Goal: Transaction & Acquisition: Purchase product/service

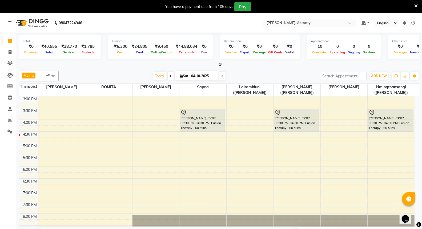
scroll to position [178, 0]
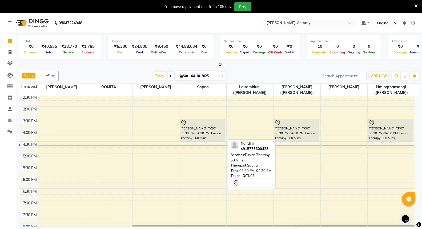
click at [202, 133] on div "[PERSON_NAME], TK07, 03:30 PM-04:30 PM, Fusion Therapy - 60 Mins" at bounding box center [202, 130] width 45 height 23
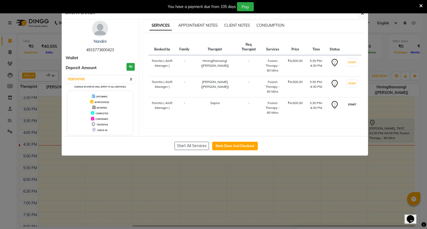
click at [352, 104] on button "START" at bounding box center [351, 104] width 11 height 7
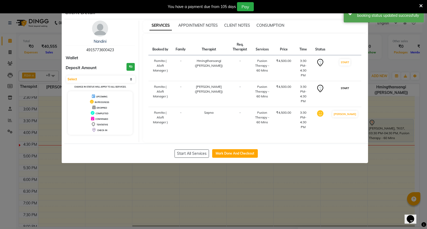
click at [349, 85] on button "START" at bounding box center [344, 88] width 11 height 7
click at [347, 63] on button "START" at bounding box center [344, 62] width 11 height 7
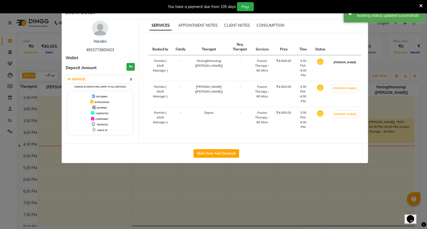
click at [348, 63] on button "[PERSON_NAME]" at bounding box center [344, 62] width 25 height 7
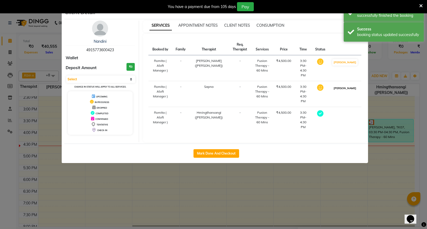
click at [350, 85] on button "[PERSON_NAME]" at bounding box center [344, 88] width 25 height 7
click at [348, 61] on button "[PERSON_NAME]" at bounding box center [344, 62] width 25 height 7
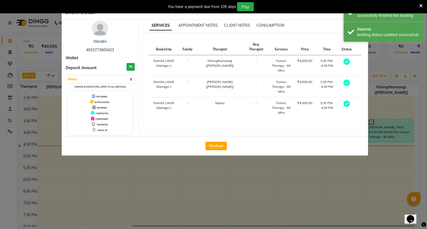
select select "3"
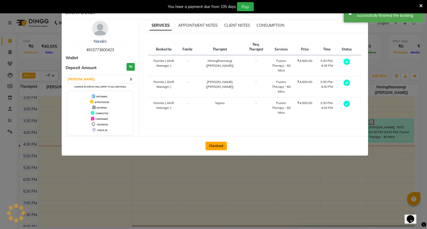
click at [218, 145] on button "Checkout" at bounding box center [215, 146] width 21 height 9
select select "service"
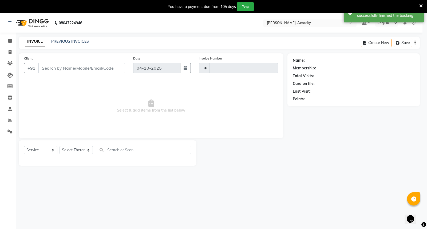
type input "1903"
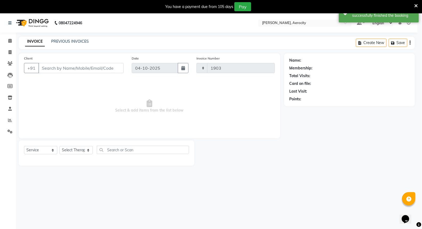
select select "6403"
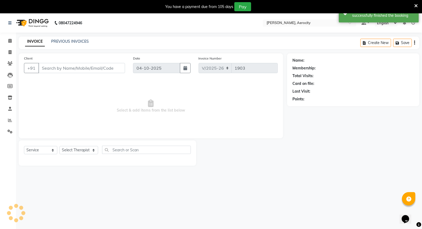
type input "4915773600423"
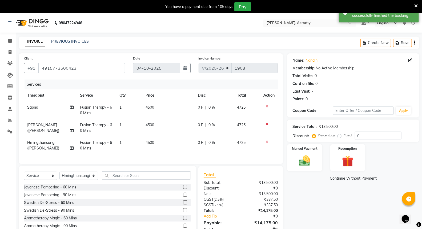
scroll to position [28, 0]
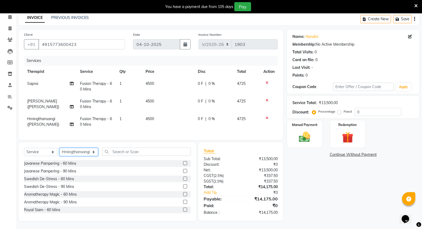
click at [89, 152] on select "Select Therapist [PERSON_NAME] ([PERSON_NAME]) [PERSON_NAME] ([PERSON_NAME]) [P…" at bounding box center [78, 152] width 39 height 8
select select "48461"
click at [59, 148] on select "Select Therapist [PERSON_NAME] ([PERSON_NAME]) [PERSON_NAME] ([PERSON_NAME]) [P…" at bounding box center [78, 152] width 39 height 8
click at [159, 153] on input "text" at bounding box center [146, 151] width 89 height 8
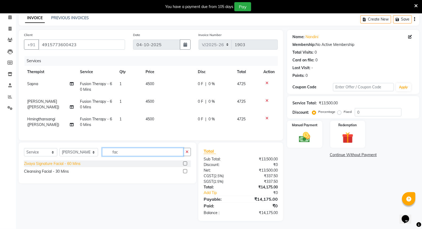
type input "fac"
click at [72, 162] on div "Zivaya Signature Facial - 60 Mins" at bounding box center [52, 164] width 57 height 6
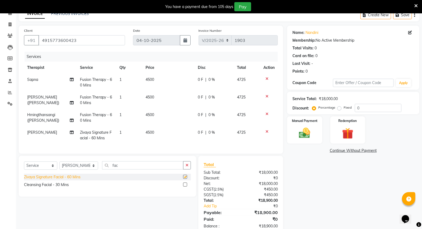
checkbox input "false"
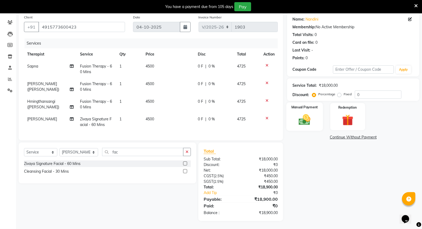
click at [308, 116] on img at bounding box center [304, 120] width 19 height 14
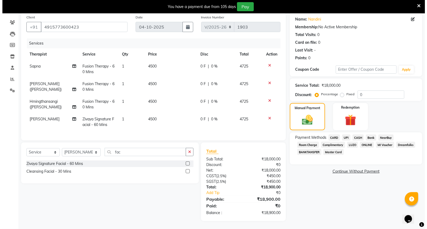
scroll to position [0, 0]
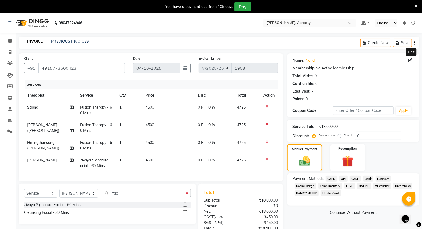
click at [411, 61] on icon at bounding box center [410, 60] width 4 height 4
select select "female"
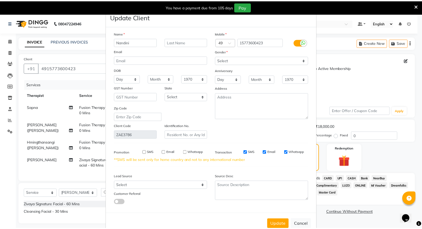
scroll to position [14, 0]
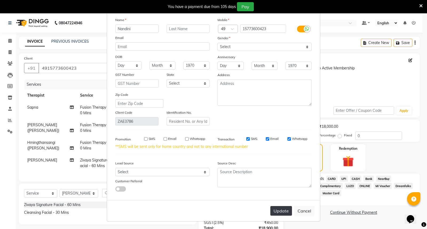
click at [278, 215] on button "Update" at bounding box center [281, 211] width 22 height 10
type input "15773600423"
select select
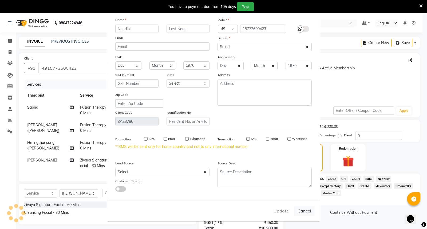
select select
checkbox input "false"
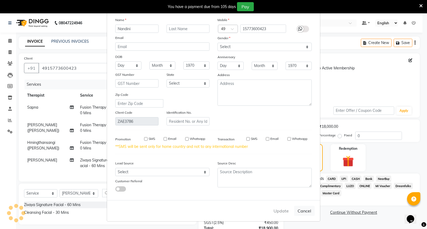
checkbox input "false"
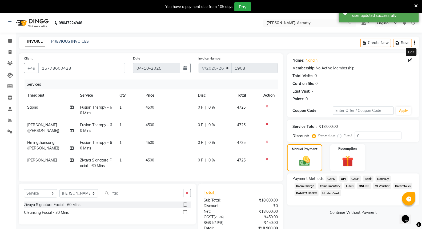
scroll to position [45, 0]
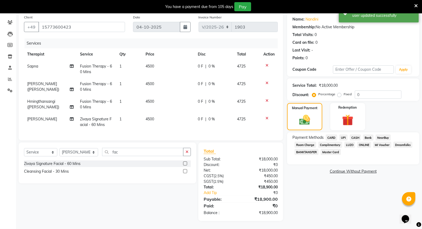
click at [333, 134] on span "CARD" at bounding box center [331, 137] width 11 height 6
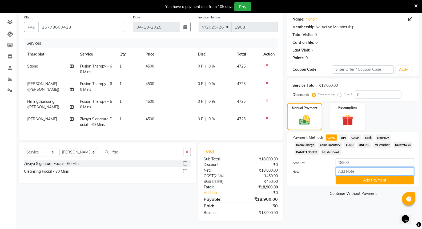
click at [350, 167] on input "Note:" at bounding box center [375, 171] width 78 height 8
type input "Visa-9353"
click at [374, 176] on button "Add Payment" at bounding box center [375, 180] width 78 height 8
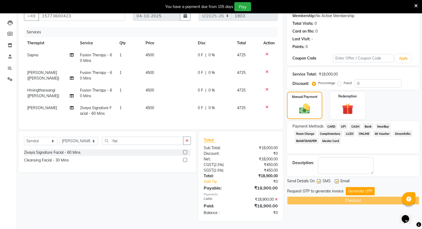
scroll to position [0, 0]
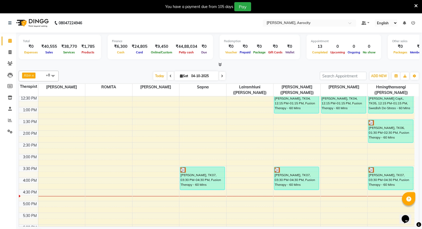
scroll to position [148, 0]
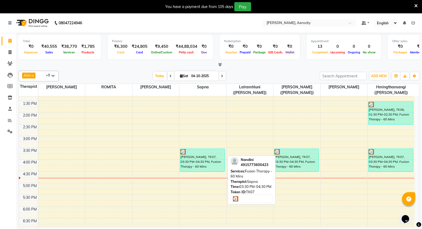
click at [203, 166] on div "[PERSON_NAME], TK07, 03:30 PM-04:30 PM, Fusion Therapy - 60 Mins" at bounding box center [202, 160] width 45 height 23
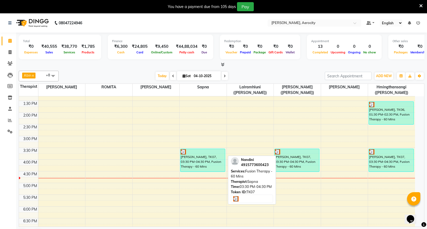
select select "3"
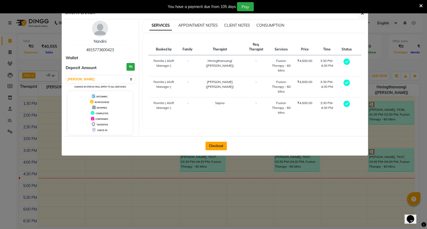
click at [213, 146] on button "Checkout" at bounding box center [215, 146] width 21 height 9
select select "6403"
select select "service"
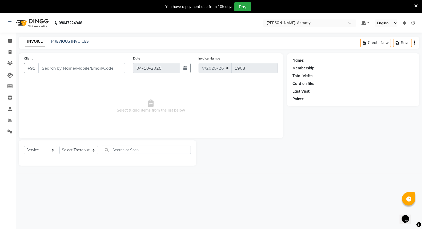
type input "4915773600423"
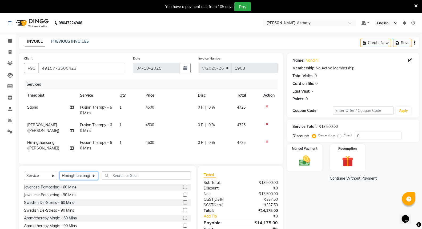
click at [87, 180] on select "Select Therapist [PERSON_NAME] ([PERSON_NAME]) [PERSON_NAME] ([PERSON_NAME]) [P…" at bounding box center [78, 175] width 39 height 8
select select "48461"
click at [59, 176] on select "Select Therapist [PERSON_NAME] ([PERSON_NAME]) [PERSON_NAME] ([PERSON_NAME]) [P…" at bounding box center [78, 175] width 39 height 8
click at [124, 179] on input "text" at bounding box center [146, 175] width 89 height 8
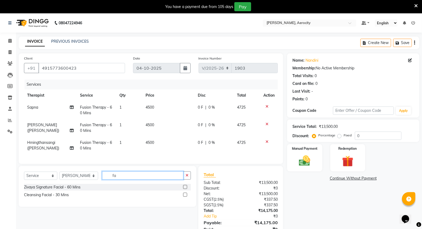
type input "fa"
click at [81, 190] on div "Zivaya Signature Facial - 60 Mins" at bounding box center [107, 187] width 167 height 7
click at [78, 190] on div "Zivaya Signature Facial - 60 Mins" at bounding box center [52, 187] width 57 height 6
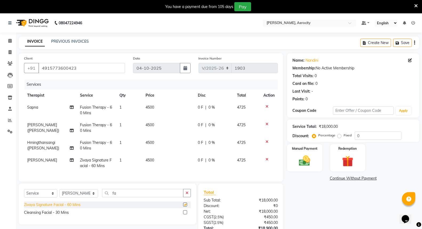
checkbox input "false"
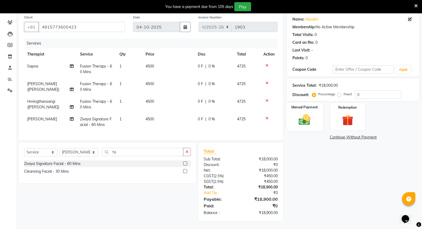
click at [311, 113] on img at bounding box center [304, 120] width 19 height 14
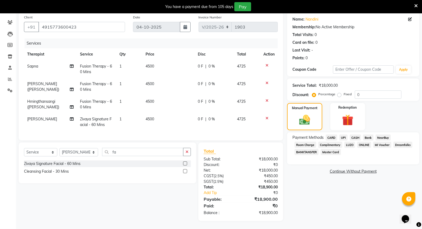
click at [333, 134] on span "CARD" at bounding box center [331, 137] width 11 height 6
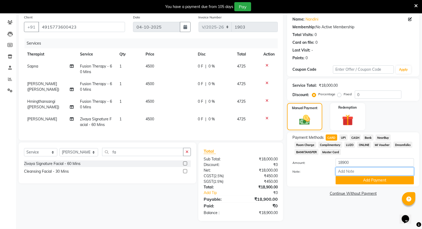
click at [347, 167] on input "Note:" at bounding box center [375, 171] width 78 height 8
type input "Visa-0388"
click at [354, 176] on button "Add Payment" at bounding box center [375, 180] width 78 height 8
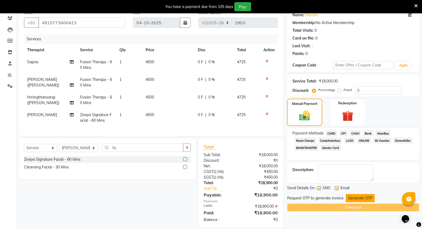
click at [366, 197] on button "Generate OTP" at bounding box center [360, 198] width 29 height 8
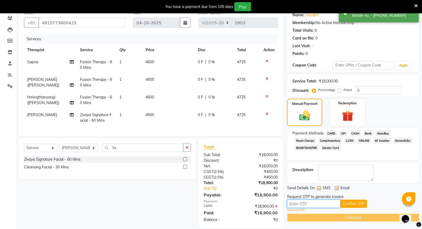
click at [316, 203] on input "text" at bounding box center [313, 203] width 53 height 8
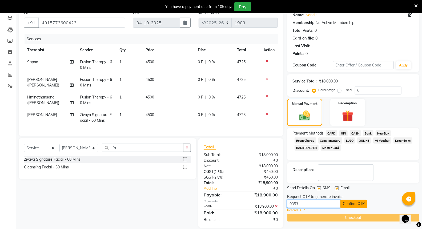
type input "9353"
click at [355, 204] on button "Confirm OTP" at bounding box center [353, 203] width 27 height 8
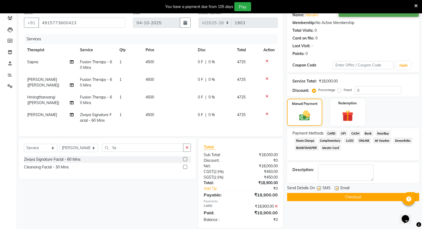
click at [359, 194] on button "Checkout" at bounding box center [353, 197] width 132 height 8
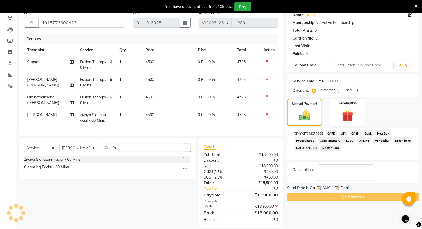
scroll to position [0, 0]
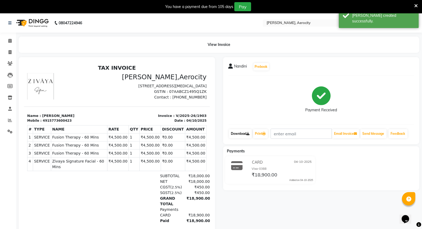
click at [244, 133] on link "Download" at bounding box center [240, 133] width 23 height 9
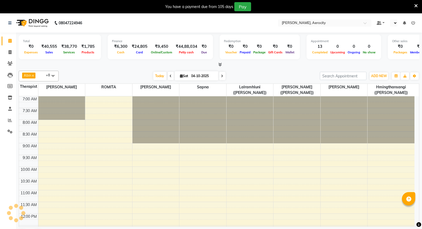
select select "en"
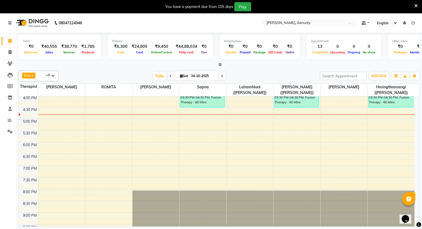
click at [107, 129] on div "7:00 AM 7:30 AM 8:00 AM 8:30 AM 9:00 AM 9:30 AM 10:00 AM 10:30 AM 11:00 AM 11:3…" at bounding box center [217, 83] width 396 height 399
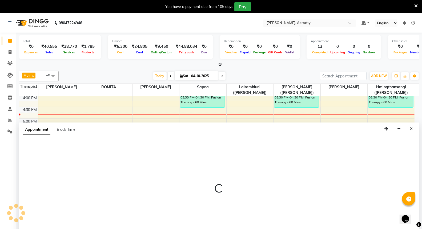
select select "48455"
select select "1035"
select select "tentative"
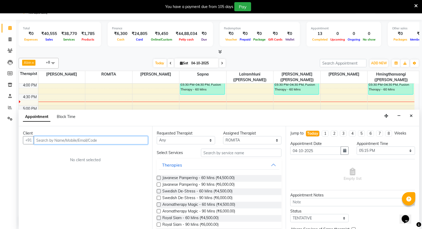
scroll to position [13, 0]
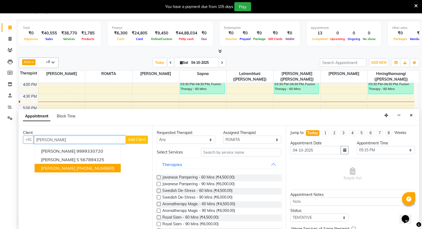
click at [78, 166] on ngb-highlight "+1 9205102909" at bounding box center [96, 167] width 38 height 5
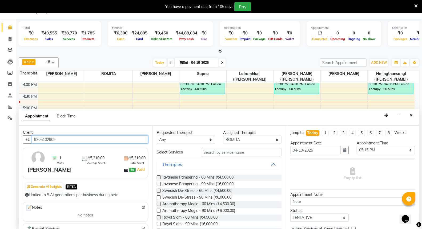
scroll to position [0, 0]
type input "9205102909"
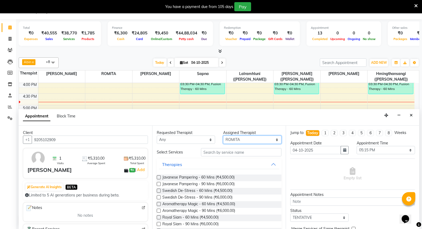
click at [273, 140] on select "Select Anoli Hmingthansangi (Shirley) Lalramhluni (Jojo) Litsabila Sangtam (Lis…" at bounding box center [252, 139] width 58 height 8
select select "48456"
click at [223, 135] on select "Select Anoli Hmingthansangi (Shirley) Lalramhluni (Jojo) Litsabila Sangtam (Lis…" at bounding box center [252, 139] width 58 height 8
click at [406, 150] on select "Select 08:00 AM 08:15 AM 08:30 AM 08:45 AM 09:00 AM 09:15 AM 09:30 AM 09:45 AM …" at bounding box center [386, 150] width 58 height 8
select select "1020"
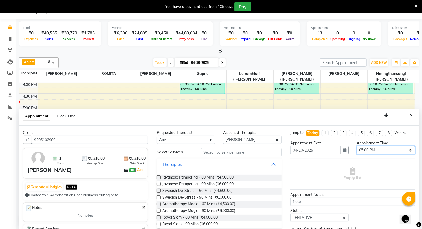
click at [357, 146] on select "Select 08:00 AM 08:15 AM 08:30 AM 08:45 AM 09:00 AM 09:15 AM 09:30 AM 09:45 AM …" at bounding box center [386, 150] width 58 height 8
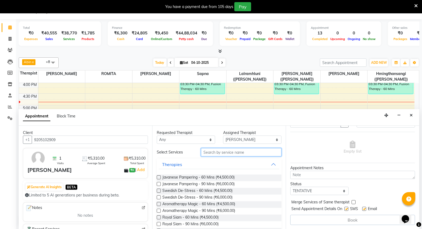
click at [224, 151] on input "text" at bounding box center [241, 152] width 81 height 8
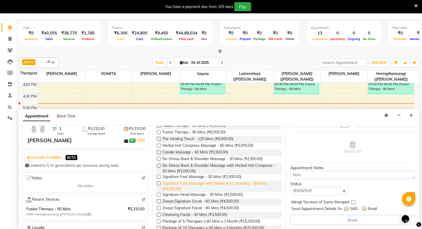
scroll to position [89, 0]
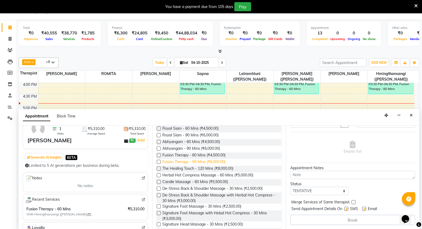
click at [187, 160] on span "Fusion Therapy - 90 Mins (₹6,000.00)" at bounding box center [193, 162] width 63 height 7
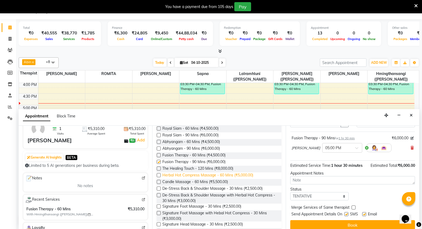
checkbox input "false"
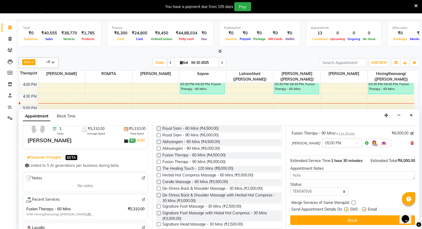
scroll to position [38, 0]
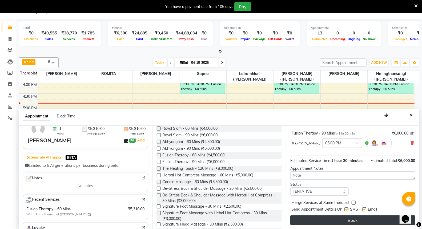
click at [361, 217] on button "Book" at bounding box center [352, 220] width 125 height 10
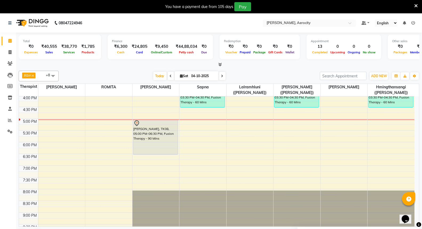
scroll to position [183, 0]
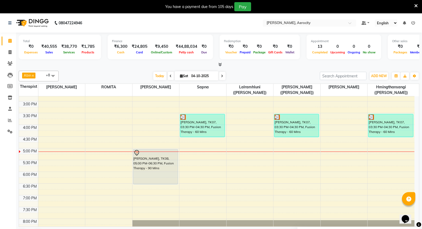
click at [239, 166] on div "7:00 AM 7:30 AM 8:00 AM 8:30 AM 9:00 AM 9:30 AM 10:00 AM 10:30 AM 11:00 AM 11:3…" at bounding box center [217, 113] width 396 height 399
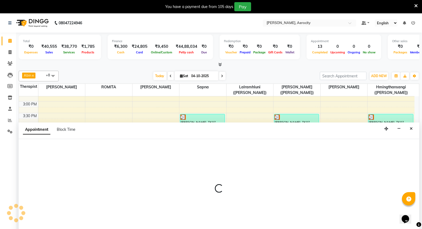
select select "48459"
select select "tentative"
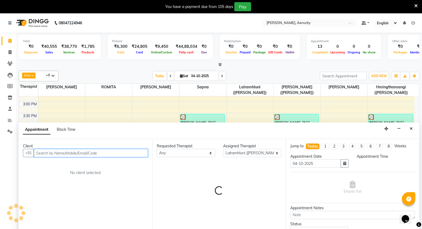
scroll to position [13, 0]
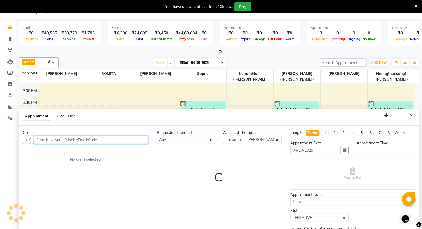
select select "1050"
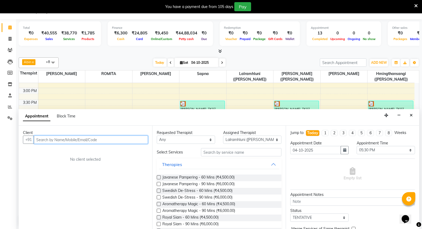
paste input "9971128910"
click at [78, 138] on input "9971128910" at bounding box center [80, 139] width 92 height 8
type input "9"
click at [410, 115] on icon "Close" at bounding box center [411, 115] width 3 height 4
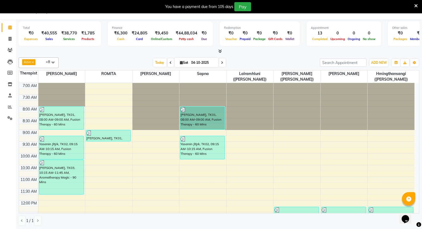
scroll to position [183, 0]
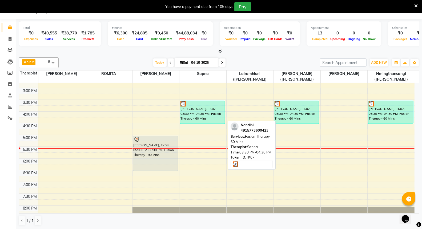
click at [203, 114] on div "[PERSON_NAME], TK07, 03:30 PM-04:30 PM, Fusion Therapy - 60 Mins" at bounding box center [202, 112] width 45 height 23
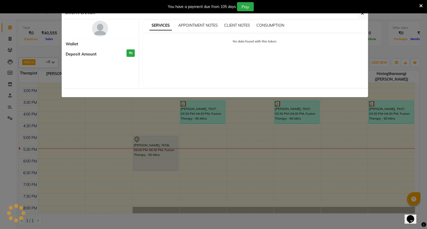
select select "3"
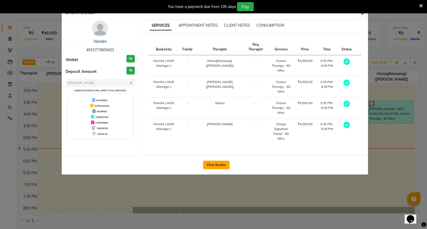
click at [214, 163] on button "View Invoice" at bounding box center [216, 164] width 26 height 9
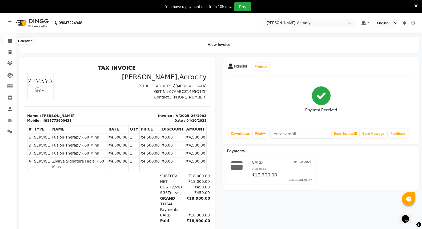
click at [11, 40] on icon at bounding box center [9, 41] width 3 height 4
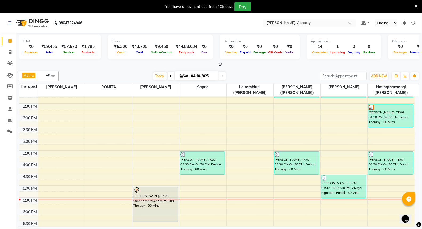
scroll to position [118, 0]
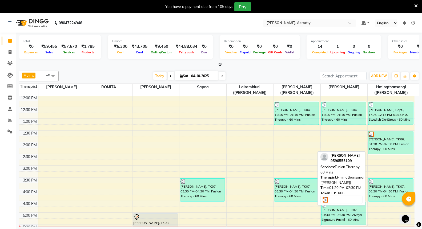
click at [388, 146] on div "[PERSON_NAME], TK06, 01:30 PM-02:30 PM, Fusion Therapy - 60 Mins" at bounding box center [390, 142] width 45 height 23
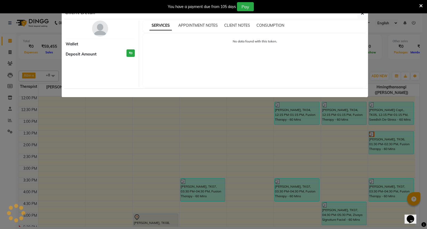
select select "3"
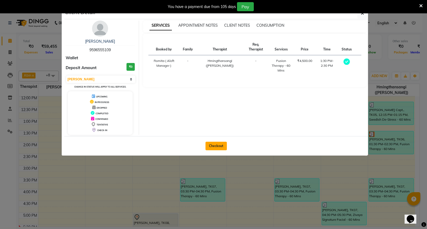
click at [219, 143] on button "Checkout" at bounding box center [215, 146] width 21 height 9
select select "6403"
select select "service"
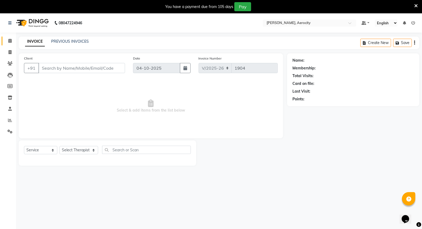
type input "9596555109"
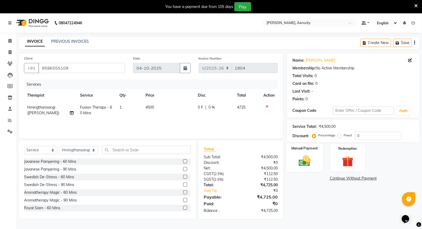
click at [308, 155] on img at bounding box center [304, 161] width 19 height 14
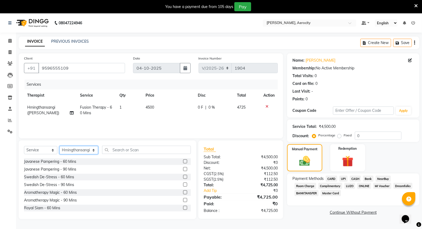
click at [88, 150] on select "Select Therapist [PERSON_NAME] ([PERSON_NAME]) [PERSON_NAME] ([PERSON_NAME]) [P…" at bounding box center [78, 150] width 39 height 8
select select "48461"
click at [59, 146] on select "Select Therapist [PERSON_NAME] ([PERSON_NAME]) [PERSON_NAME] ([PERSON_NAME]) [P…" at bounding box center [78, 150] width 39 height 8
click at [124, 150] on input "text" at bounding box center [146, 150] width 89 height 8
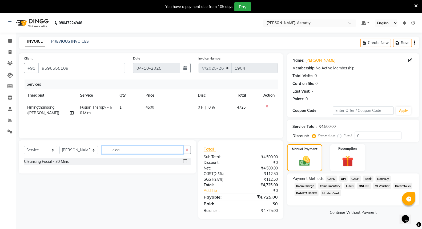
type input "clea"
click at [89, 161] on div "Cleansing Facial - 30 Mins" at bounding box center [107, 161] width 167 height 7
click at [183, 161] on label at bounding box center [185, 161] width 4 height 4
click at [183, 161] on input "checkbox" at bounding box center [184, 161] width 3 height 3
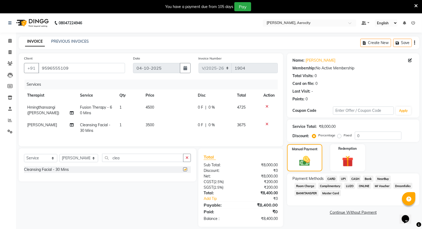
checkbox input "false"
click at [343, 178] on span "UPI" at bounding box center [343, 178] width 8 height 6
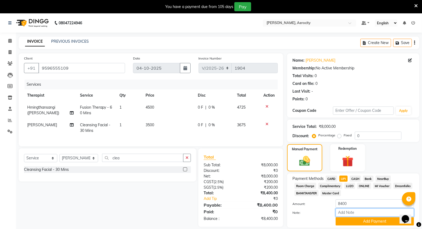
click at [350, 212] on input "Note:" at bounding box center [375, 212] width 78 height 8
type input "UPI-"
click at [377, 222] on button "Add Payment" at bounding box center [375, 221] width 78 height 8
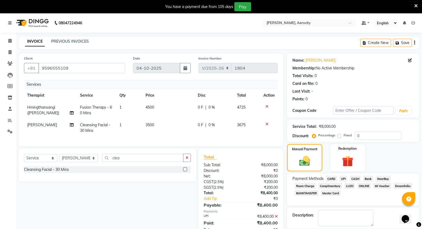
scroll to position [36, 0]
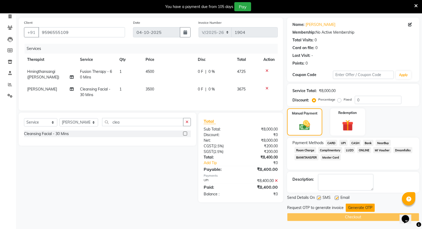
click at [362, 208] on button "Generate OTP" at bounding box center [360, 207] width 29 height 8
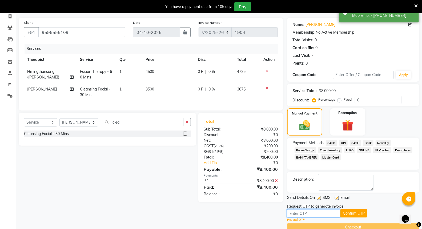
click at [319, 214] on input "text" at bounding box center [313, 213] width 53 height 8
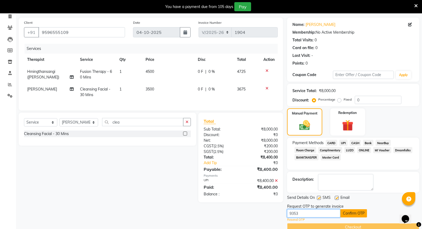
type input "9353"
click at [359, 214] on button "Confirm OTP" at bounding box center [353, 213] width 27 height 8
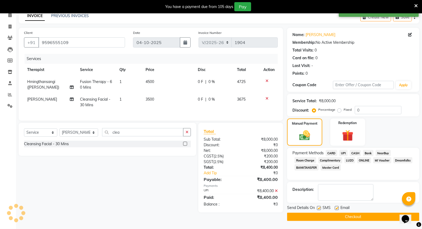
scroll to position [25, 0]
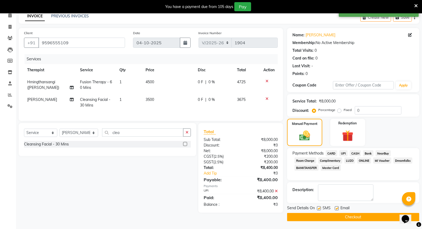
click at [355, 218] on button "Checkout" at bounding box center [353, 217] width 132 height 8
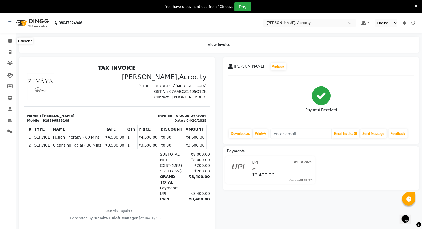
click at [11, 40] on icon at bounding box center [9, 41] width 3 height 4
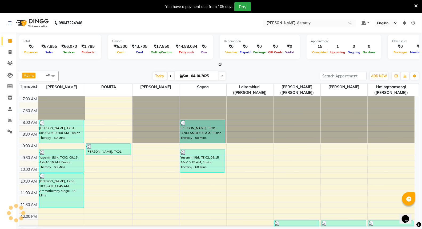
scroll to position [236, 0]
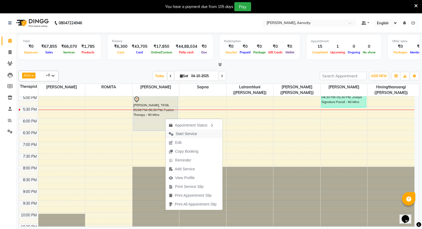
click at [190, 132] on span "Start Service" at bounding box center [186, 134] width 21 height 6
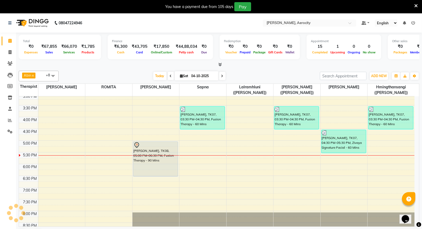
scroll to position [177, 0]
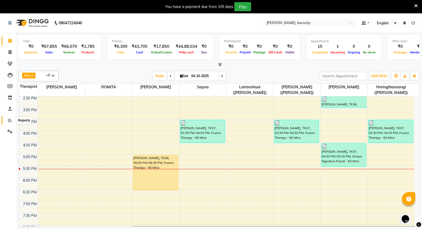
click at [9, 118] on icon at bounding box center [10, 120] width 4 height 4
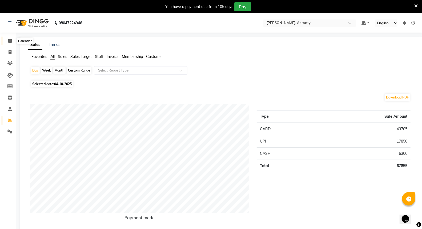
click at [10, 38] on span at bounding box center [9, 41] width 9 height 6
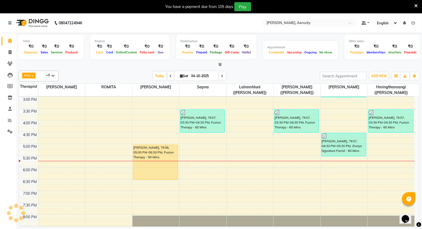
scroll to position [207, 0]
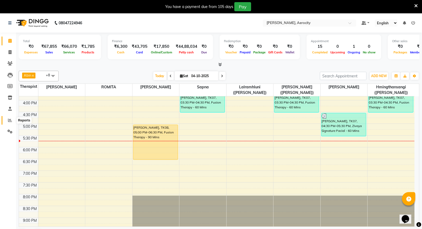
click at [9, 121] on icon at bounding box center [10, 120] width 4 height 4
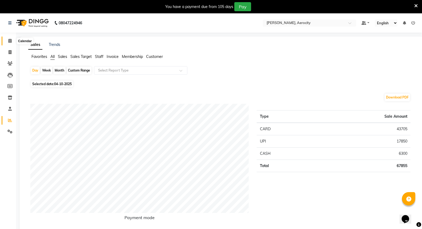
click at [11, 41] on icon at bounding box center [9, 41] width 3 height 4
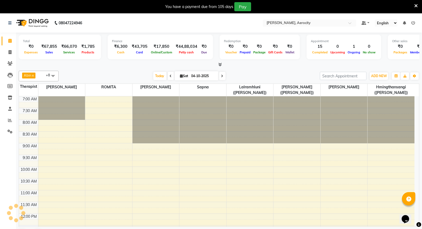
scroll to position [236, 0]
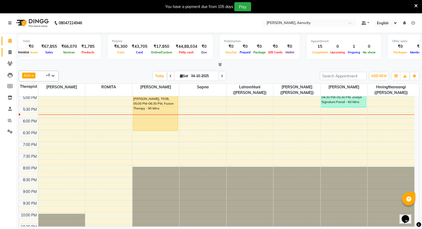
click at [9, 53] on icon at bounding box center [10, 52] width 3 height 4
select select "6403"
select select "service"
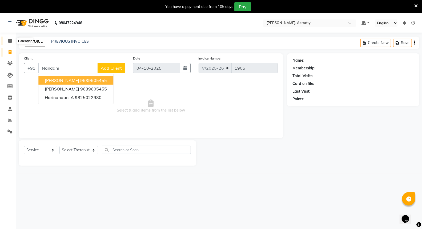
type input "Nandani"
click at [8, 39] on icon at bounding box center [9, 41] width 3 height 4
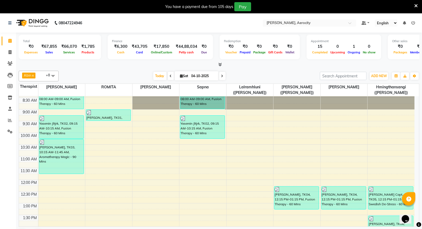
scroll to position [148, 0]
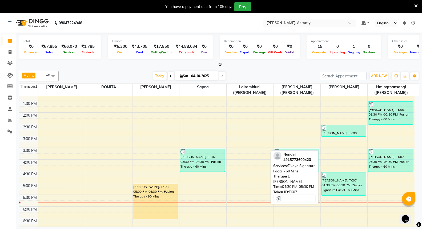
click at [341, 187] on div "[PERSON_NAME], TK07, 04:30 PM-05:30 PM, Zivaya Signature Facial - 60 Mins" at bounding box center [344, 183] width 45 height 23
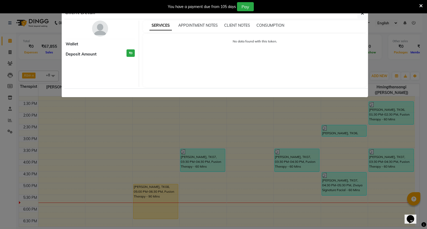
select select "3"
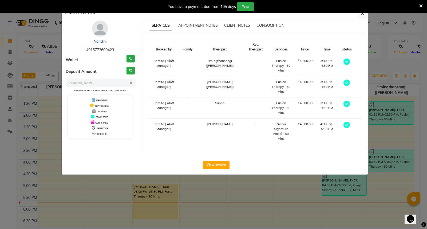
drag, startPoint x: 110, startPoint y: 40, endPoint x: 88, endPoint y: 43, distance: 21.8
click at [88, 43] on div "Nandini" at bounding box center [100, 42] width 69 height 6
copy link "Nandini"
click at [362, 15] on icon "button" at bounding box center [361, 13] width 3 height 4
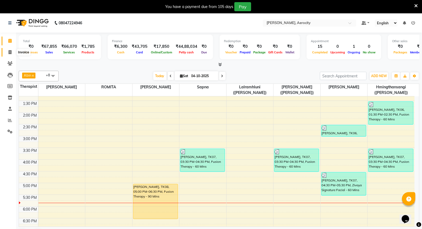
click at [10, 51] on icon at bounding box center [10, 52] width 3 height 4
select select "6403"
select select "service"
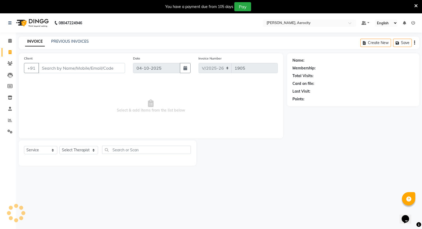
click at [64, 68] on input "Client" at bounding box center [81, 68] width 87 height 10
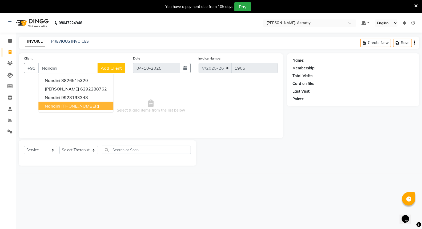
click at [89, 106] on ngb-highlight "[PHONE_NUMBER]" at bounding box center [80, 105] width 38 height 5
type input "15773600423"
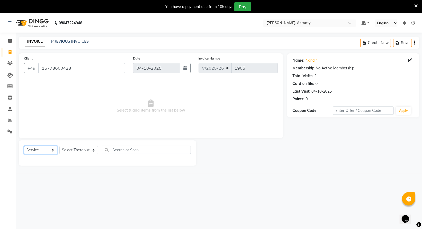
click at [54, 148] on select "Select Service Product Membership Package Voucher Prepaid Gift Card" at bounding box center [40, 150] width 33 height 8
select select "product"
click at [24, 146] on select "Select Service Product Membership Package Voucher Prepaid Gift Card" at bounding box center [40, 150] width 33 height 8
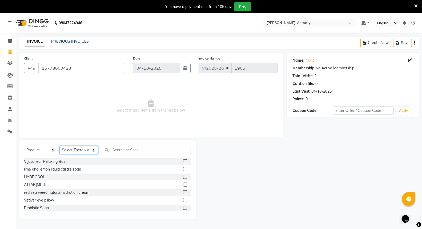
click at [88, 151] on select "Select Therapist [PERSON_NAME] ([PERSON_NAME]) [PERSON_NAME] ([PERSON_NAME]) [P…" at bounding box center [78, 150] width 39 height 8
select select "48462"
click at [59, 146] on select "Select Therapist [PERSON_NAME] ([PERSON_NAME]) [PERSON_NAME] ([PERSON_NAME]) [P…" at bounding box center [78, 150] width 39 height 8
click at [111, 149] on input "text" at bounding box center [146, 150] width 89 height 8
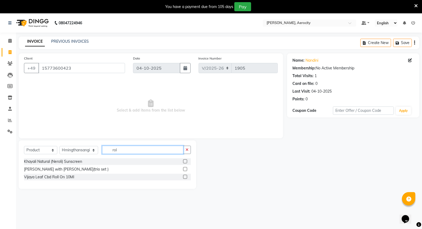
type input "rol"
click at [75, 179] on div "Vijaya Leaf Cbd Roll On 10Ml" at bounding box center [107, 177] width 167 height 7
click at [185, 176] on label at bounding box center [185, 177] width 4 height 4
click at [185, 176] on input "checkbox" at bounding box center [184, 176] width 3 height 3
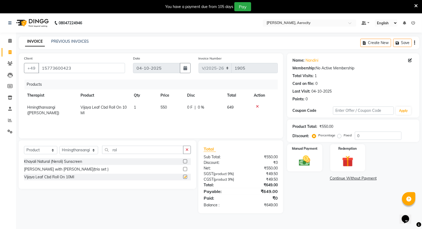
checkbox input "false"
click at [306, 156] on img at bounding box center [304, 161] width 19 height 14
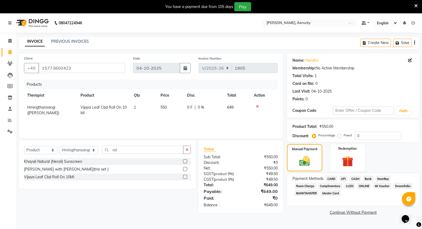
click at [330, 177] on span "CARD" at bounding box center [331, 178] width 11 height 6
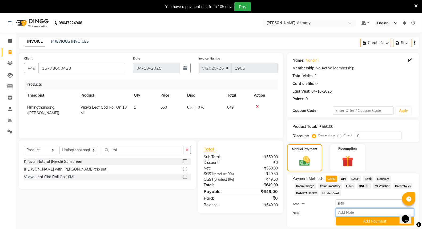
click at [348, 212] on input "Note:" at bounding box center [375, 212] width 78 height 8
type input "Visa-0388"
click at [380, 222] on button "Add Payment" at bounding box center [375, 221] width 78 height 8
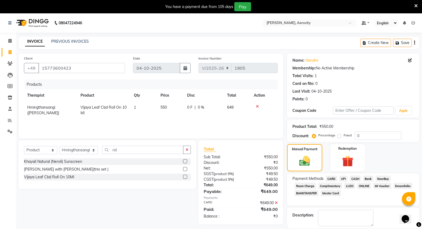
scroll to position [36, 0]
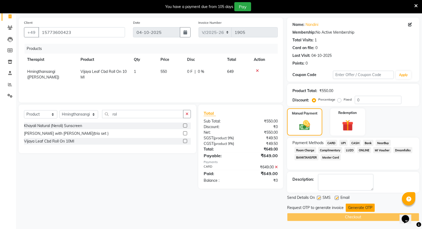
click at [366, 207] on button "Generate OTP" at bounding box center [360, 207] width 29 height 8
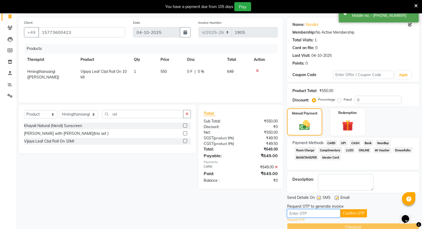
click at [323, 212] on input "text" at bounding box center [313, 213] width 53 height 8
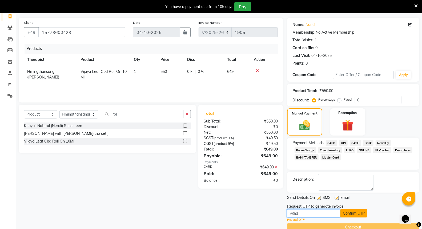
type input "9353"
click at [359, 214] on button "Confirm OTP" at bounding box center [353, 213] width 27 height 8
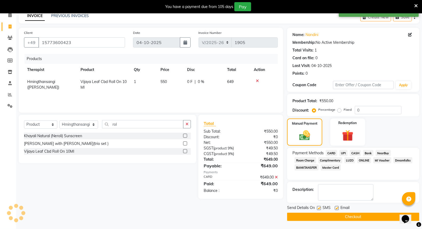
scroll to position [25, 0]
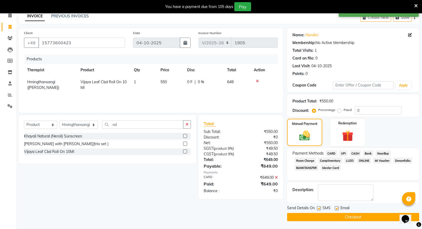
click at [359, 217] on button "Checkout" at bounding box center [353, 217] width 132 height 8
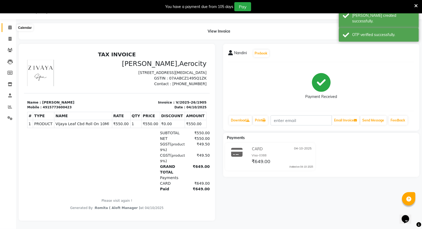
click at [11, 25] on span at bounding box center [9, 28] width 9 height 6
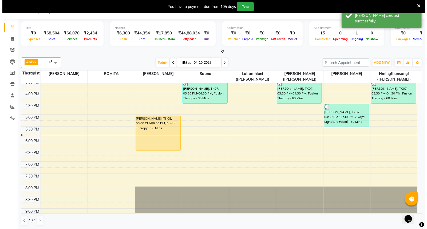
scroll to position [207, 0]
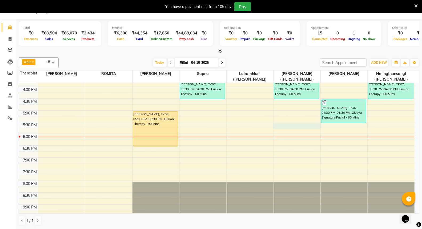
click at [293, 125] on div "7:00 AM 7:30 AM 8:00 AM 8:30 AM 9:00 AM 9:30 AM 10:00 AM 10:30 AM 11:00 AM 11:3…" at bounding box center [217, 75] width 396 height 399
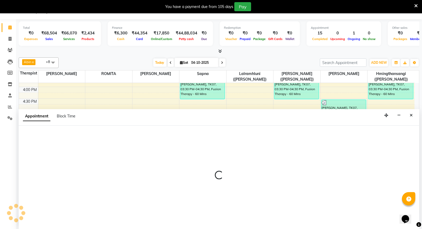
select select "48460"
select select "1050"
select select "tentative"
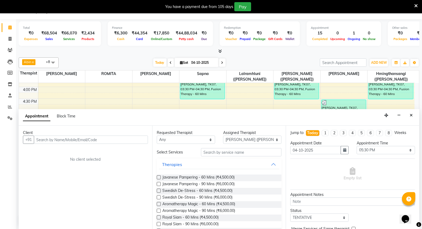
click at [96, 139] on input "text" at bounding box center [91, 139] width 114 height 8
type input "7006054530"
click at [140, 140] on span "Add Client" at bounding box center [137, 139] width 18 height 5
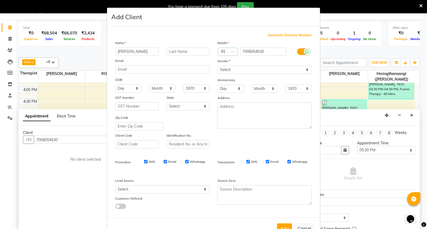
drag, startPoint x: 126, startPoint y: 51, endPoint x: 141, endPoint y: 51, distance: 14.9
click at [141, 51] on input "[PERSON_NAME]" at bounding box center [136, 51] width 43 height 8
type input "Parth"
click at [171, 50] on input "text" at bounding box center [187, 51] width 43 height 8
paste input "[PERSON_NAME]"
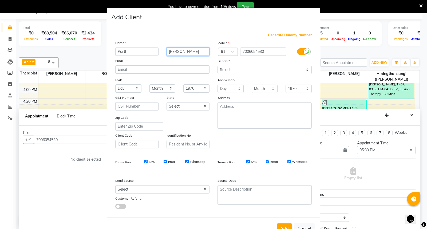
type input "[PERSON_NAME]"
click at [144, 162] on input "SMS" at bounding box center [145, 161] width 3 height 3
checkbox input "false"
click at [164, 161] on input "Email" at bounding box center [164, 161] width 3 height 3
checkbox input "false"
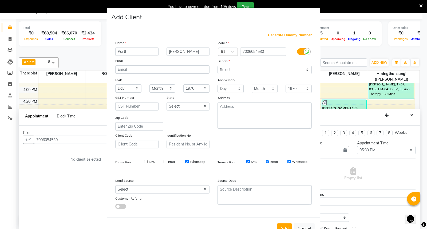
click at [185, 162] on input "Whatsapp" at bounding box center [186, 161] width 3 height 3
checkbox input "false"
click at [307, 70] on select "Select [DEMOGRAPHIC_DATA] [DEMOGRAPHIC_DATA] Other Prefer Not To Say" at bounding box center [264, 70] width 94 height 8
select select "[DEMOGRAPHIC_DATA]"
click at [217, 66] on select "Select [DEMOGRAPHIC_DATA] [DEMOGRAPHIC_DATA] Other Prefer Not To Say" at bounding box center [264, 70] width 94 height 8
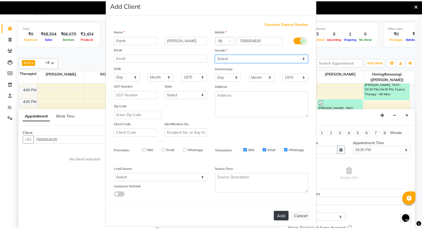
scroll to position [17, 0]
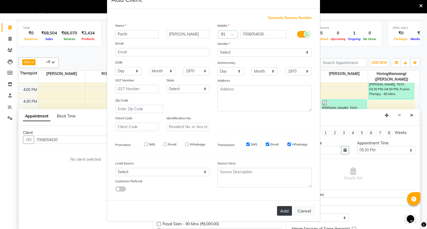
click at [281, 207] on button "Add" at bounding box center [284, 211] width 15 height 10
select select
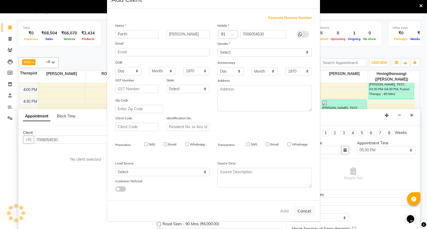
select select
checkbox input "false"
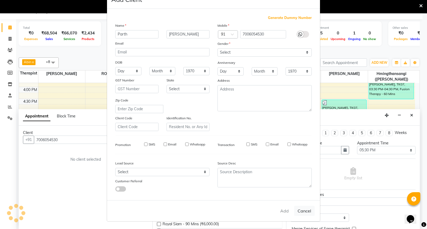
checkbox input "false"
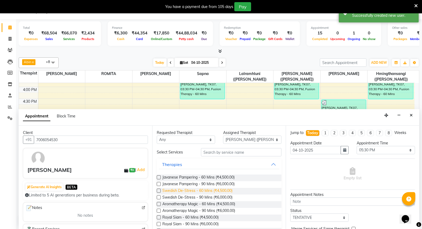
click at [205, 190] on span "Swedish De-Stress - 60 Mins (₹4,500.00)" at bounding box center [197, 191] width 70 height 7
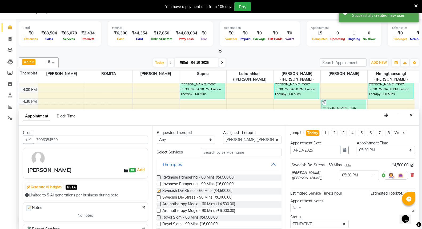
checkbox input "false"
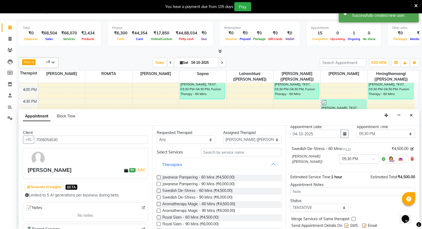
scroll to position [32, 0]
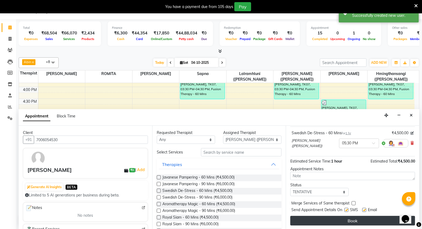
click at [368, 222] on button "Book" at bounding box center [352, 221] width 125 height 10
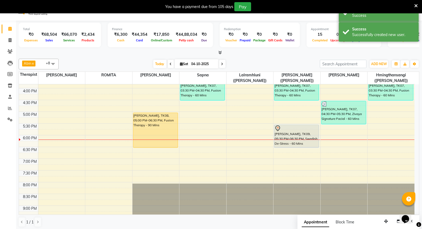
scroll to position [0, 0]
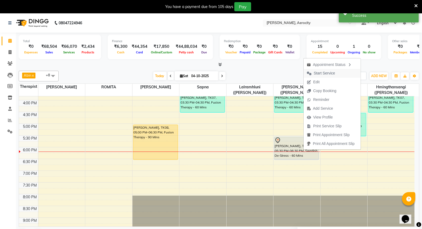
click at [324, 71] on span "Start Service" at bounding box center [324, 73] width 21 height 6
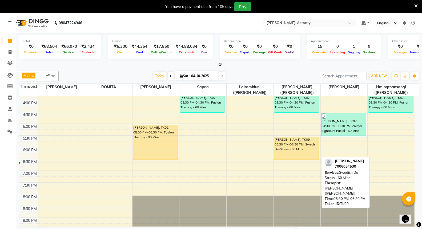
click at [305, 152] on div "[PERSON_NAME], TK09, 05:30 PM-06:30 PM, Swedish De-Stress - 60 Mins" at bounding box center [296, 148] width 45 height 23
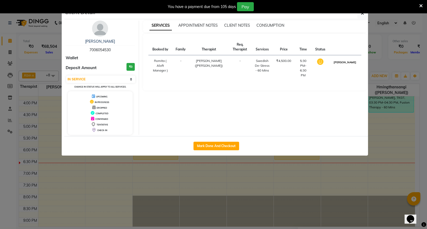
click at [344, 66] on button "[PERSON_NAME]" at bounding box center [344, 62] width 25 height 7
select select "3"
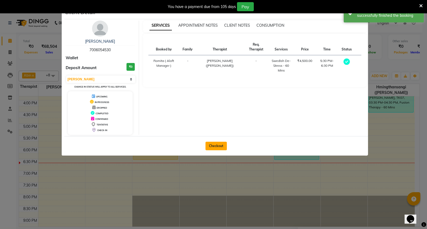
click at [218, 145] on button "Checkout" at bounding box center [215, 146] width 21 height 9
select select "service"
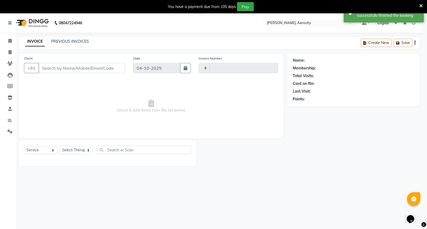
type input "1906"
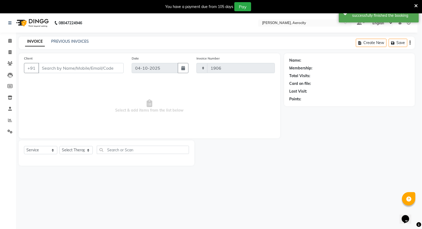
select select "6403"
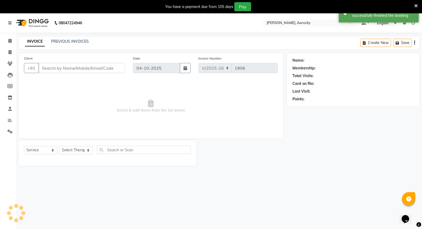
type input "7006054530"
select select "48460"
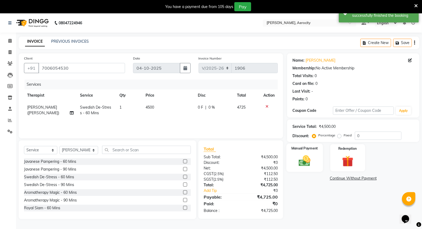
click at [307, 148] on label "Manual Payment" at bounding box center [304, 148] width 27 height 5
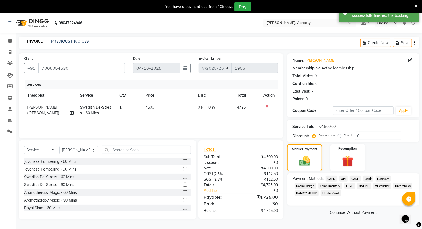
click at [332, 177] on span "CARD" at bounding box center [331, 178] width 11 height 6
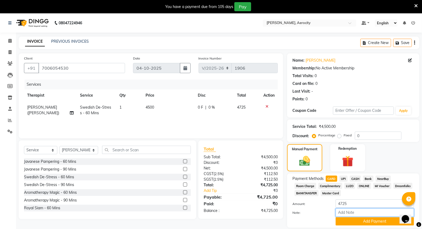
click at [346, 213] on input "Note:" at bounding box center [375, 212] width 78 height 8
type input "Diners Club-0171"
click at [386, 220] on button "Add Payment" at bounding box center [375, 221] width 78 height 8
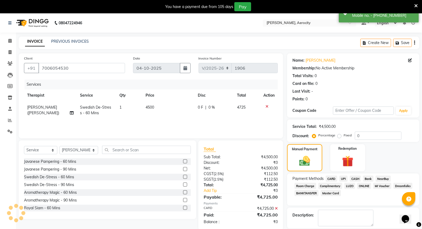
scroll to position [36, 0]
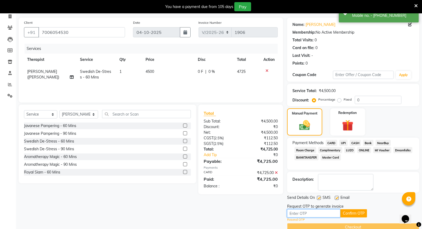
click at [306, 212] on input "text" at bounding box center [313, 213] width 53 height 8
type input "9353"
click at [358, 213] on button "Confirm OTP" at bounding box center [353, 213] width 27 height 8
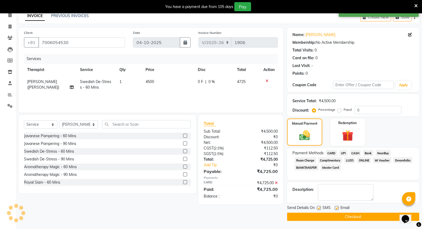
scroll to position [25, 0]
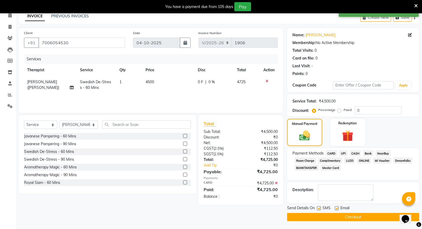
click at [359, 215] on button "Checkout" at bounding box center [353, 217] width 132 height 8
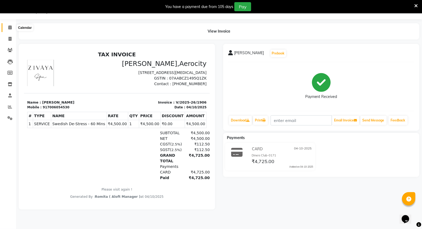
click at [7, 27] on span at bounding box center [9, 28] width 9 height 6
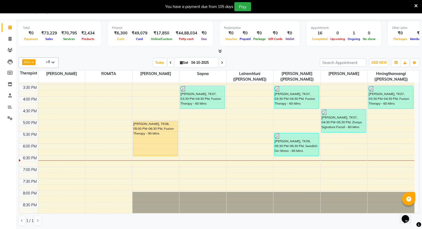
scroll to position [207, 0]
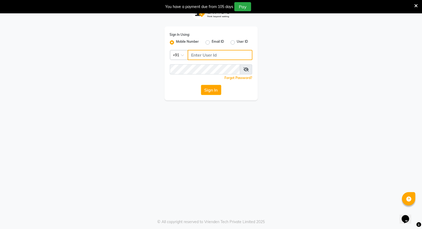
click at [207, 55] on input "Username" at bounding box center [220, 55] width 65 height 10
type input "9"
drag, startPoint x: 218, startPoint y: 55, endPoint x: 178, endPoint y: 59, distance: 39.9
click at [178, 59] on div "Country Code × [PHONE_NUMBER]" at bounding box center [211, 55] width 83 height 10
type input "7389901811"
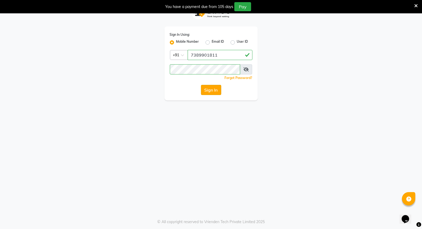
click at [211, 90] on button "Sign In" at bounding box center [211, 90] width 20 height 10
